Goal: Understand site structure: Grasp the organization and layout of the website

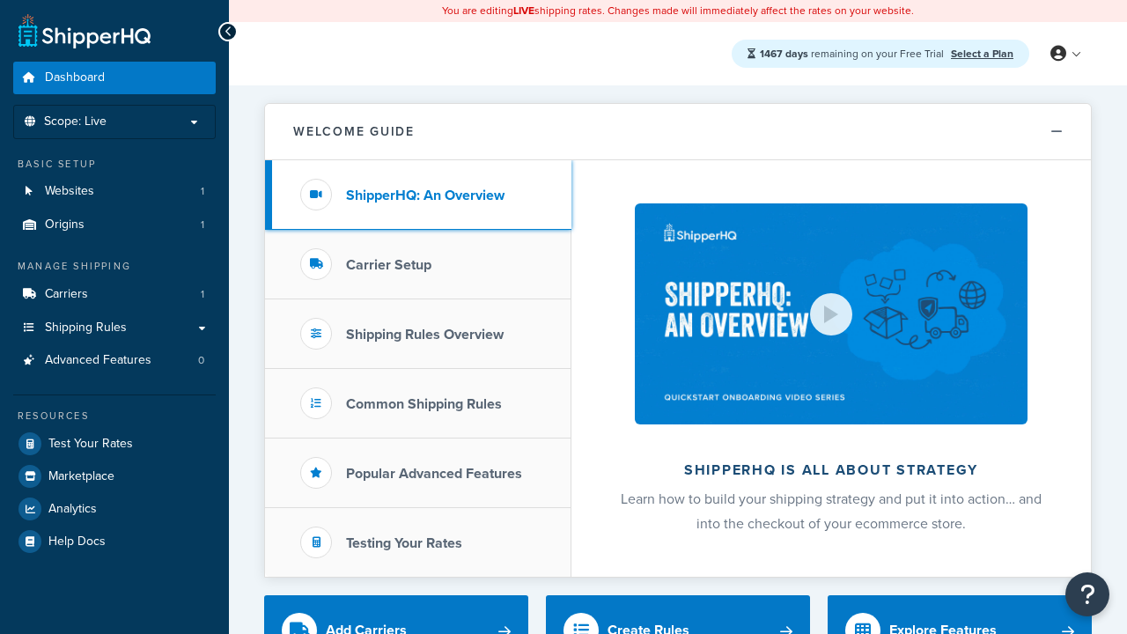
click at [425, 195] on h3 "ShipperHQ: An Overview" at bounding box center [425, 196] width 158 height 16
click at [388, 264] on h3 "Carrier Setup" at bounding box center [388, 265] width 85 height 16
click at [424, 334] on h3 "Shipping Rules Overview" at bounding box center [425, 335] width 158 height 16
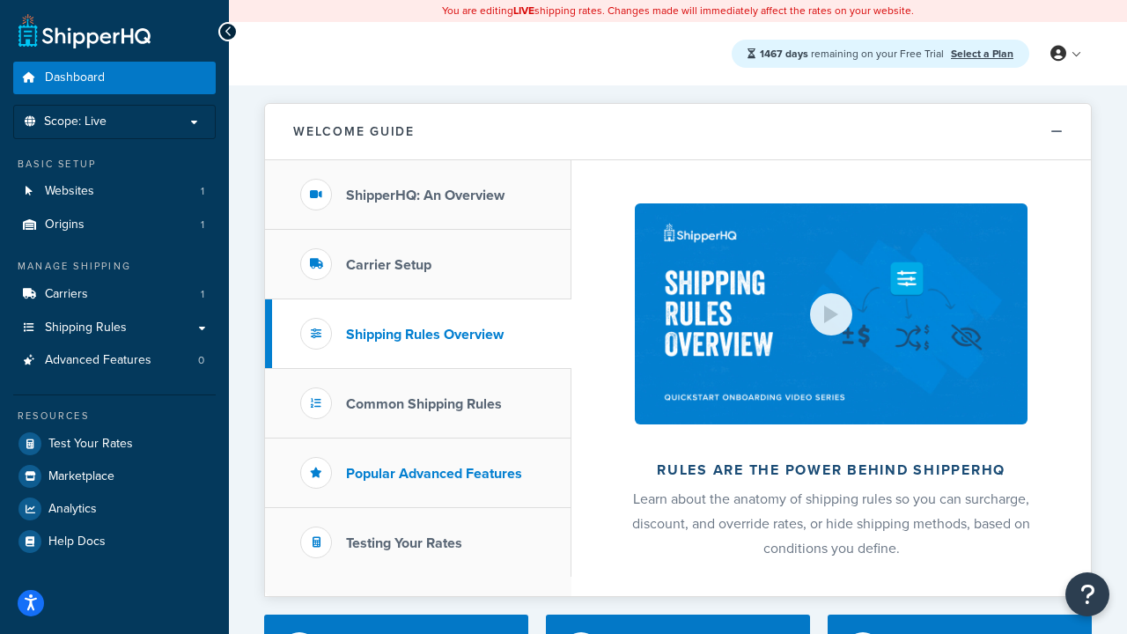
click at [434, 473] on h3 "Popular Advanced Features" at bounding box center [434, 474] width 176 height 16
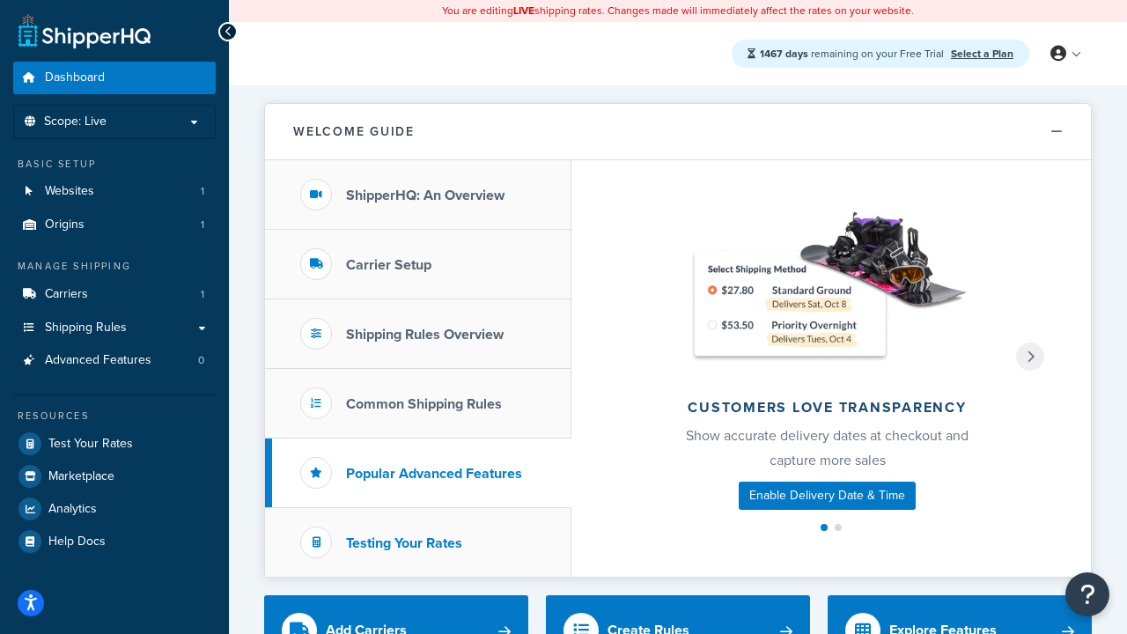
click at [404, 542] on h3 "Testing Your Rates" at bounding box center [404, 543] width 116 height 16
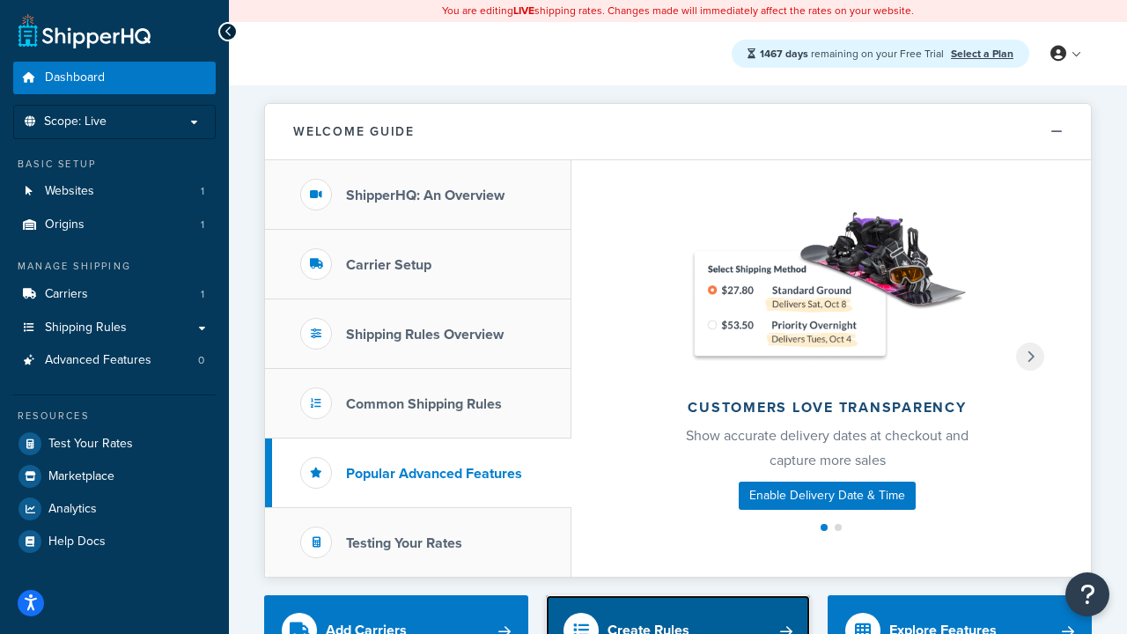
click at [648, 621] on div "Create Rules" at bounding box center [648, 630] width 82 height 25
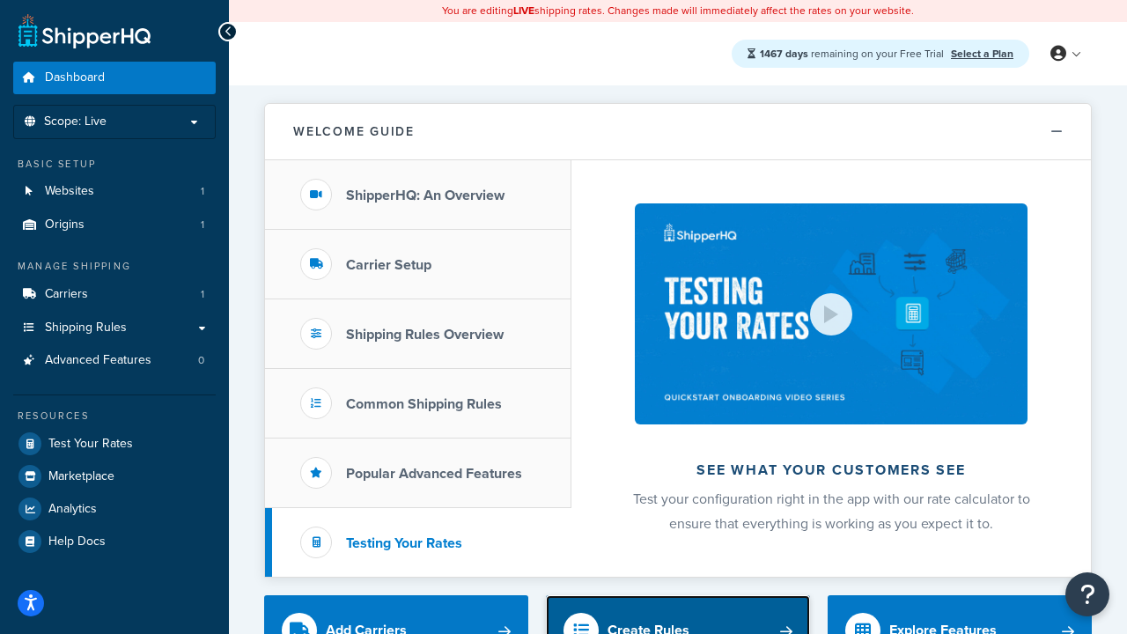
scroll to position [9, 0]
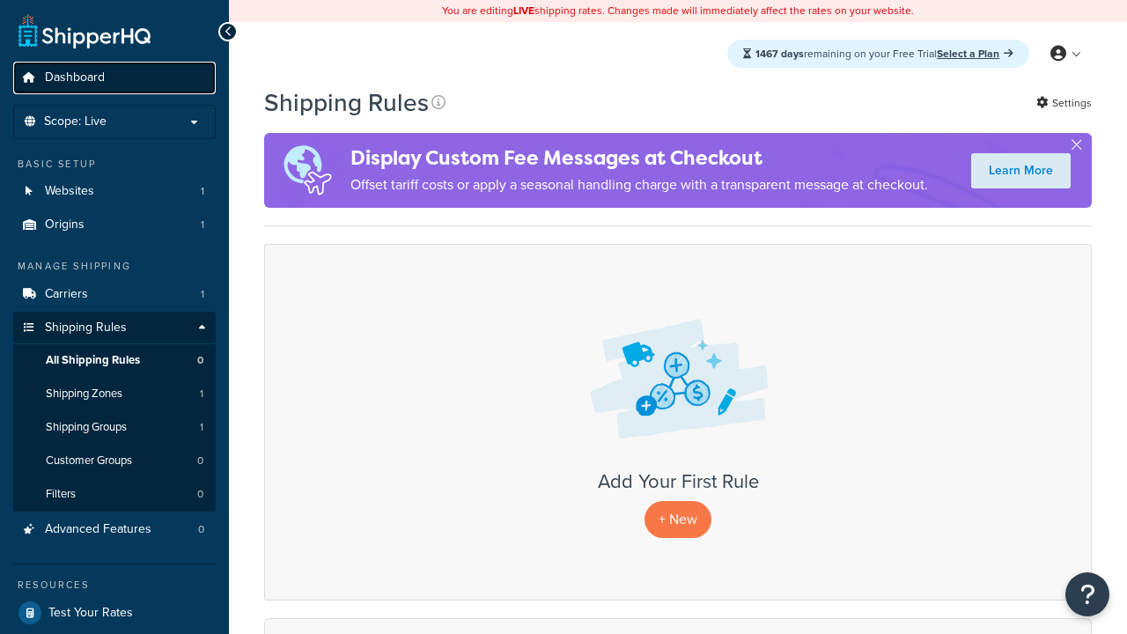
click at [75, 77] on span "Dashboard" at bounding box center [75, 77] width 60 height 15
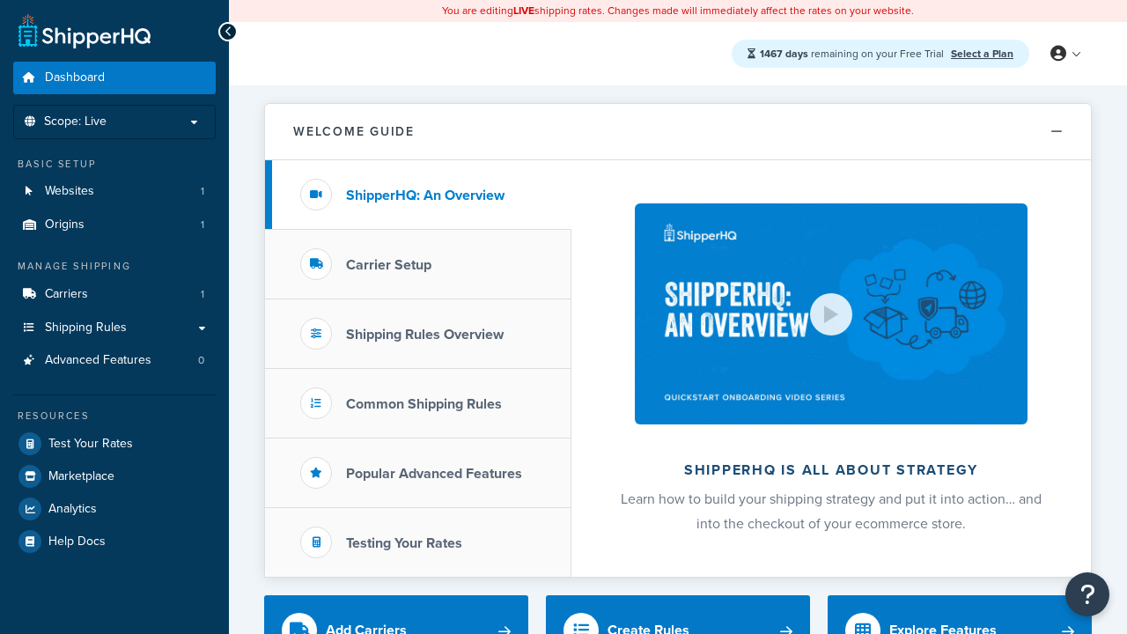
scroll to position [9, 0]
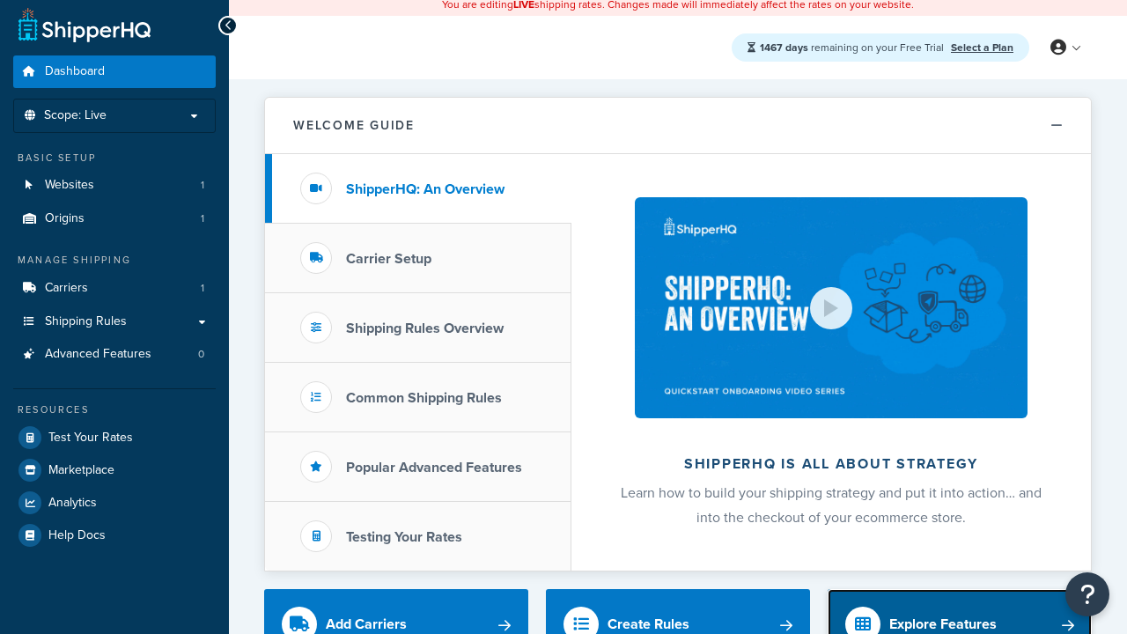
click at [943, 621] on div "Explore Features" at bounding box center [942, 624] width 107 height 25
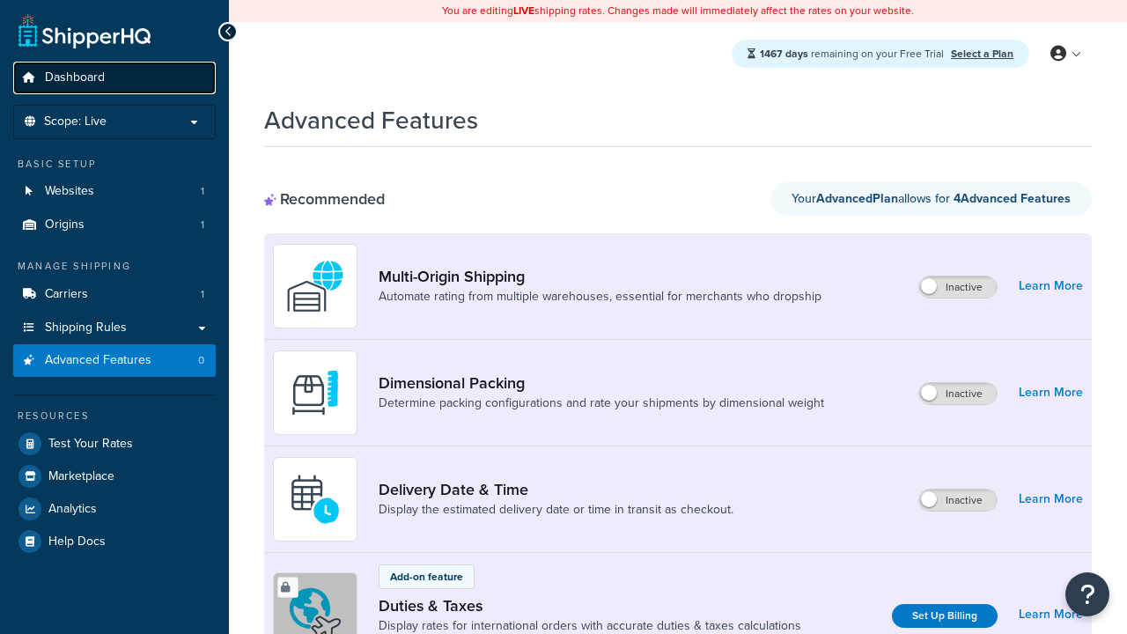
click at [75, 77] on span "Dashboard" at bounding box center [75, 77] width 60 height 15
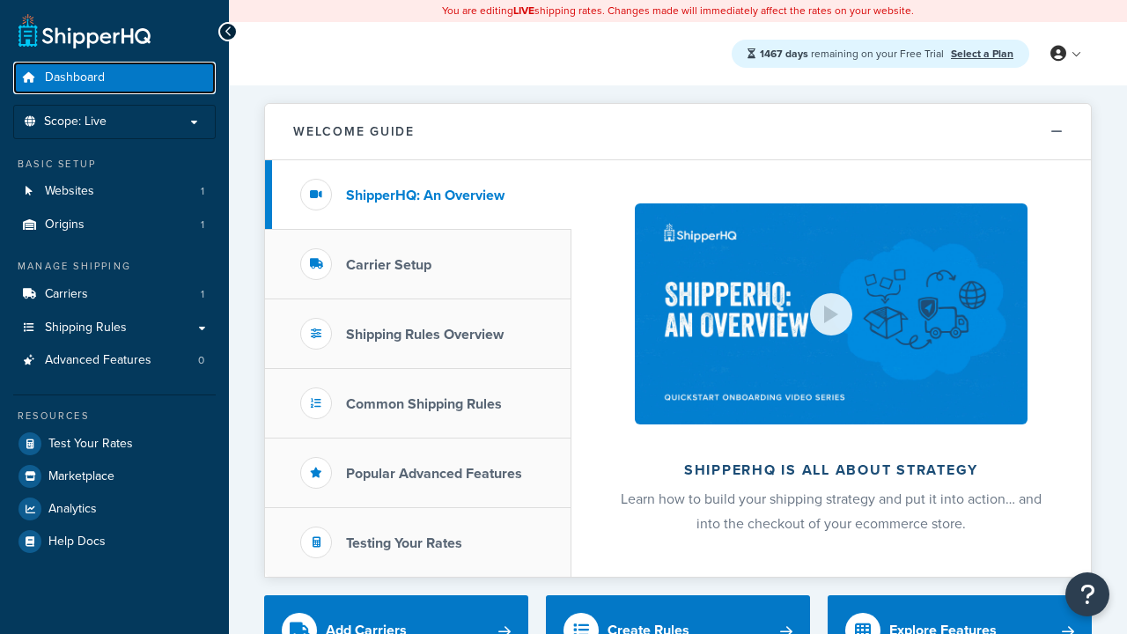
click at [75, 77] on span "Dashboard" at bounding box center [75, 77] width 60 height 15
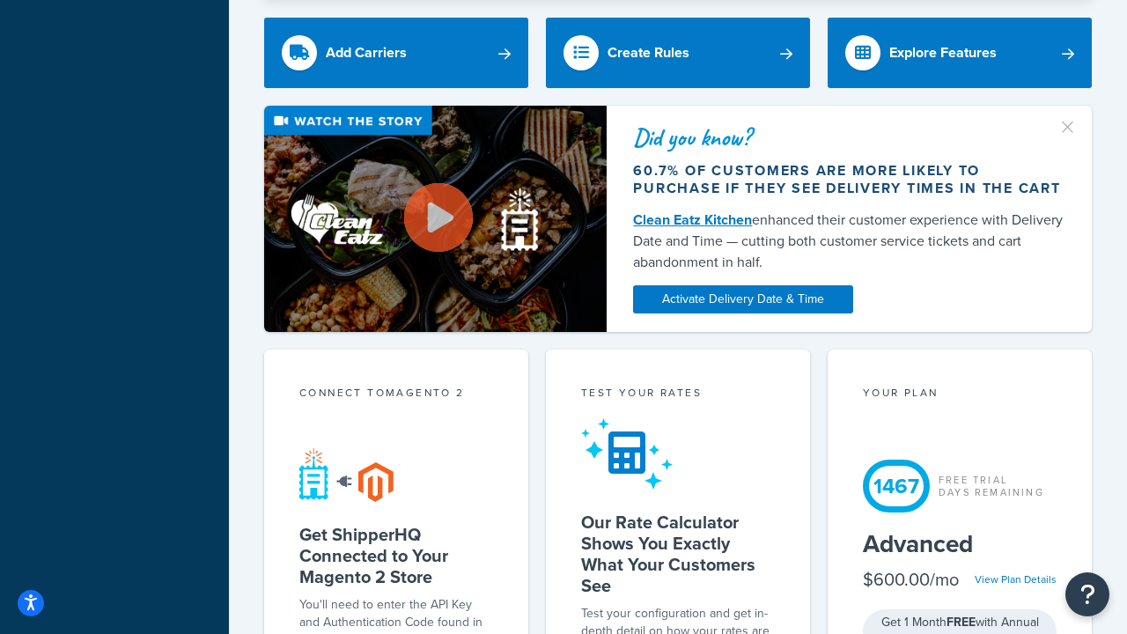
click at [678, 385] on div "Test your rates" at bounding box center [678, 395] width 194 height 20
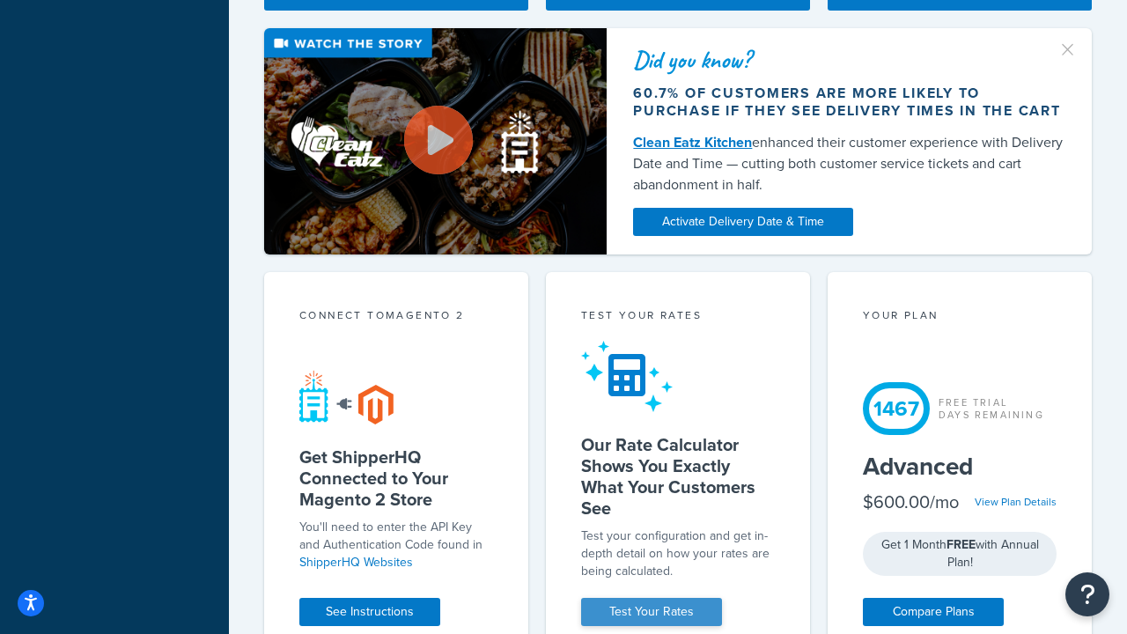
click at [651, 612] on link "Test Your Rates" at bounding box center [651, 612] width 141 height 28
